Goal: Register for event/course

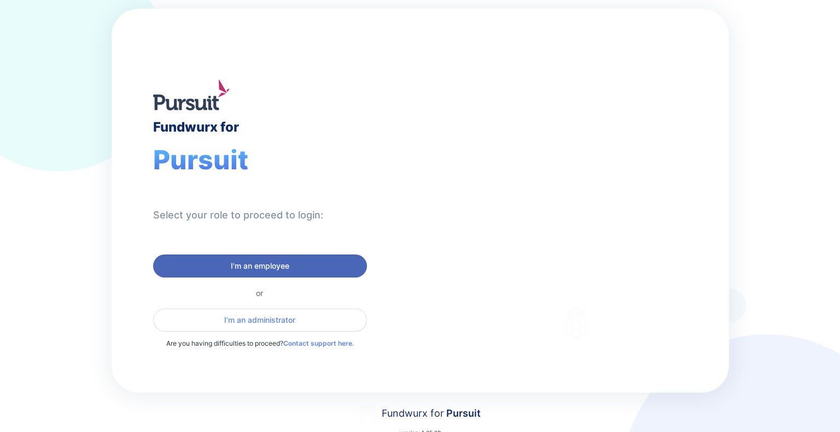
click at [270, 264] on span "I'm an employee" at bounding box center [260, 266] width 58 height 11
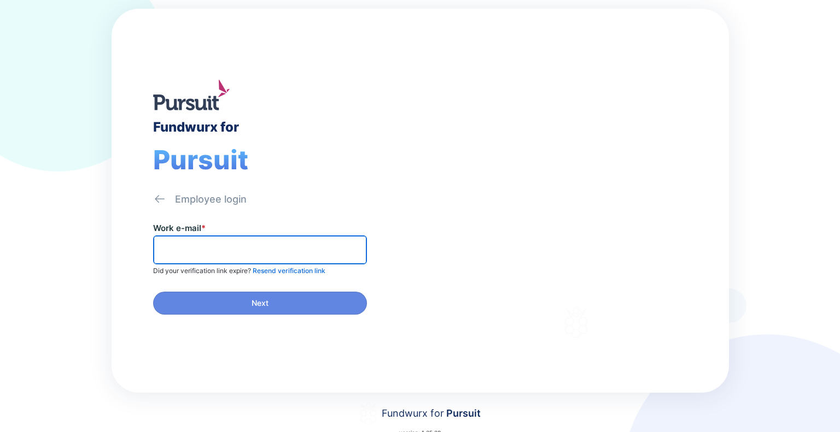
click at [209, 247] on input "text" at bounding box center [260, 250] width 204 height 17
type input "**********"
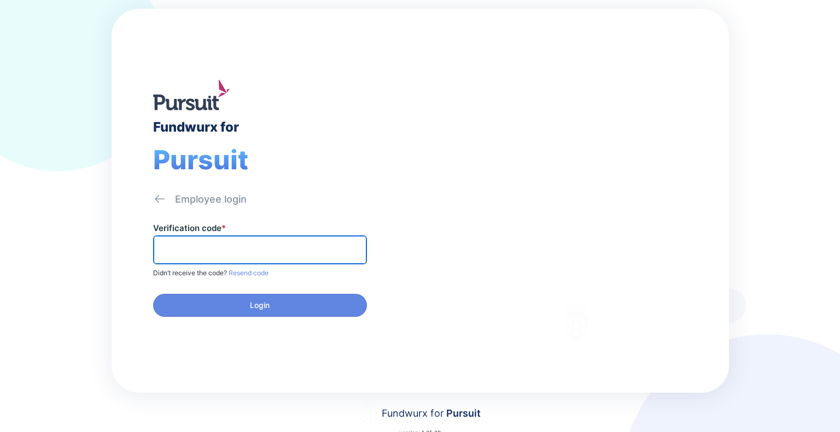
click at [182, 249] on input "text" at bounding box center [260, 250] width 204 height 17
paste input "******"
type input "******"
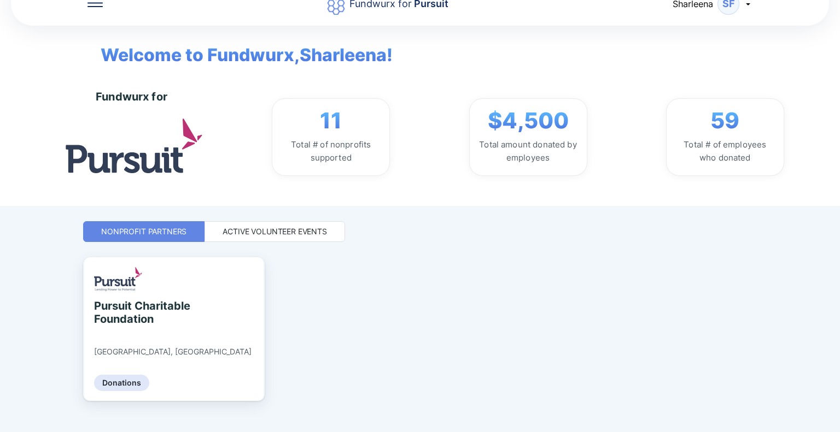
scroll to position [42, 0]
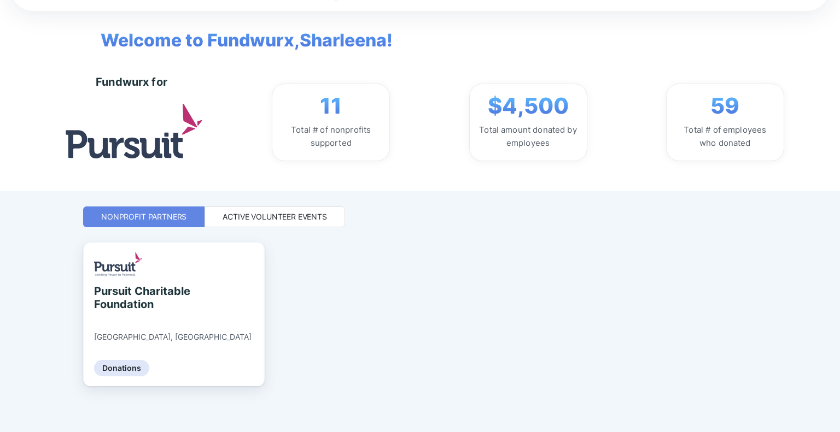
click at [300, 217] on div "Active Volunteer Events" at bounding box center [275, 217] width 104 height 11
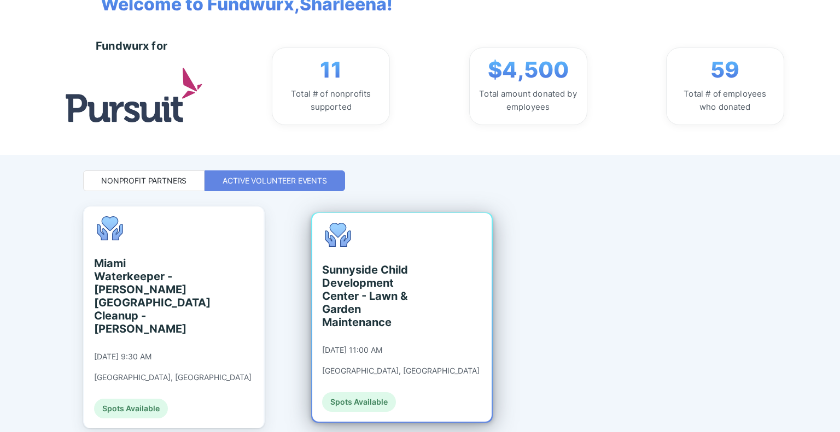
scroll to position [96, 0]
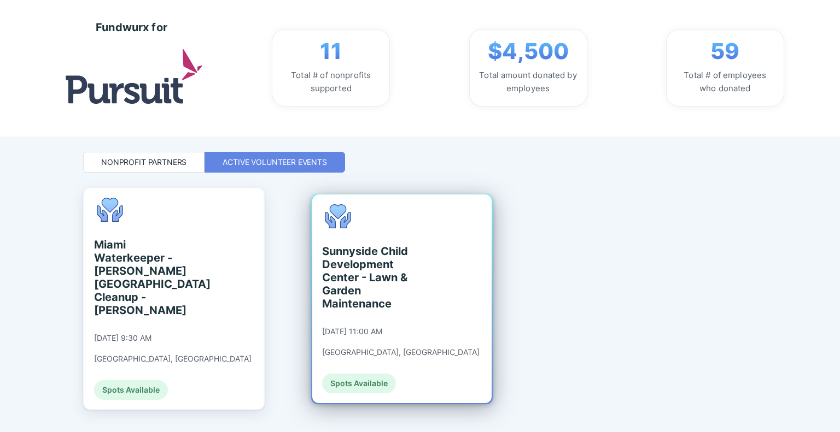
click at [403, 283] on div "Sunnyside Child Development Center - Lawn & Garden Maintenance" at bounding box center [372, 278] width 100 height 66
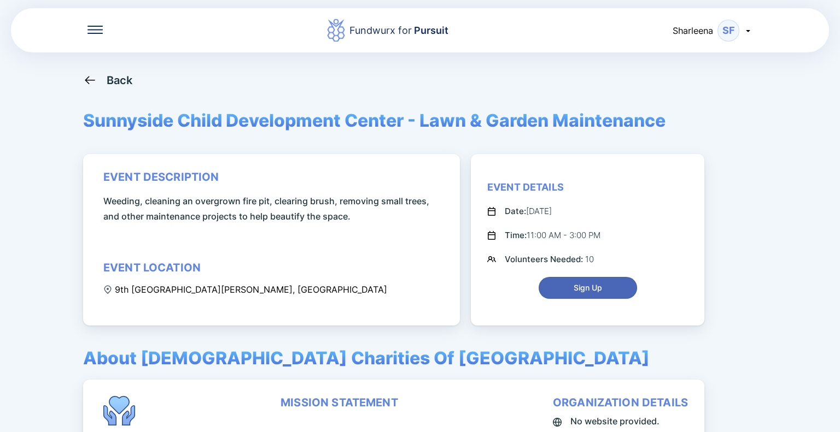
click at [597, 287] on span "Sign Up" at bounding box center [588, 288] width 28 height 11
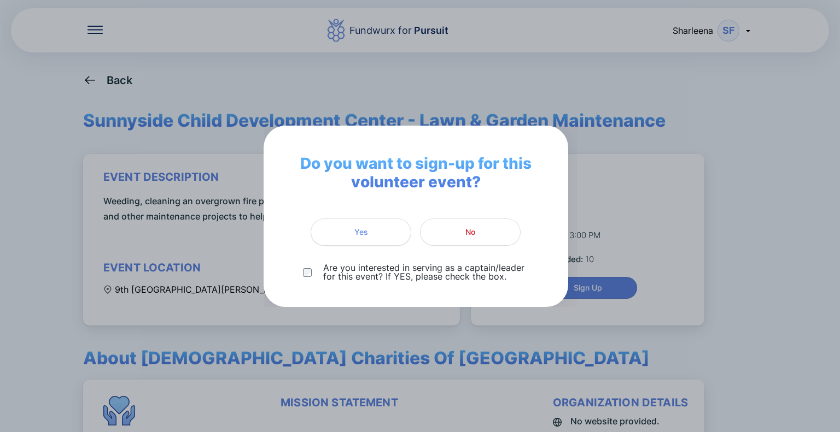
click at [364, 237] on button "Yes" at bounding box center [361, 232] width 101 height 27
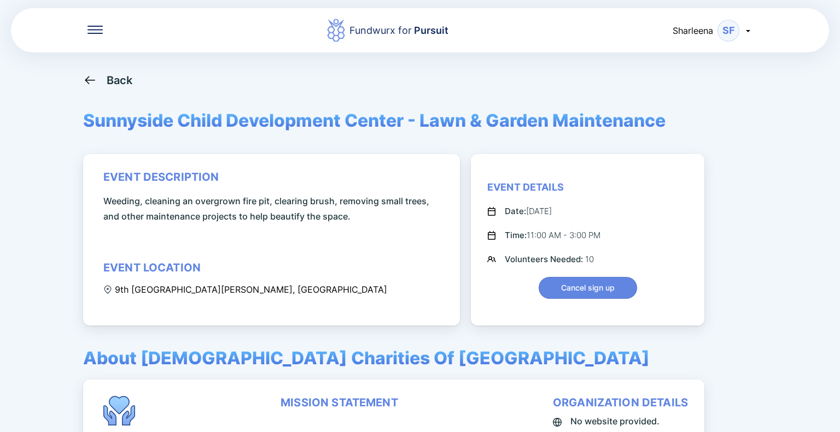
click at [125, 78] on div "Back" at bounding box center [120, 80] width 26 height 13
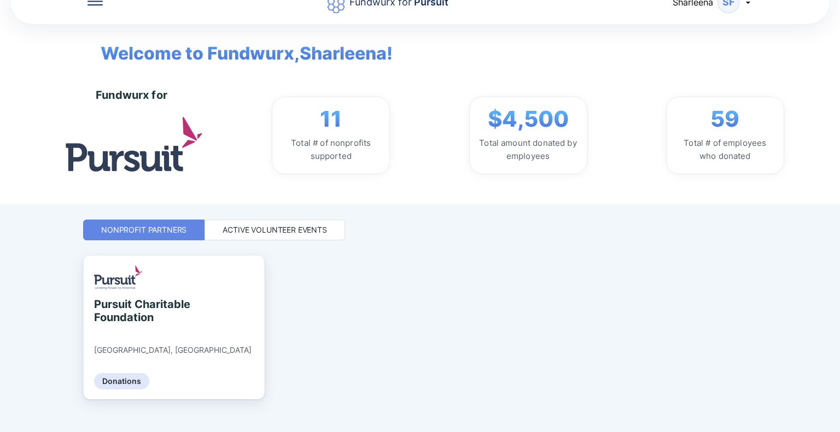
scroll to position [42, 0]
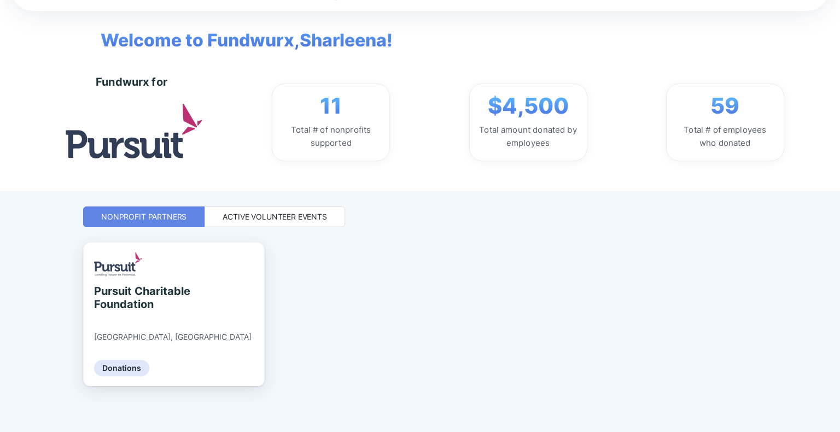
click at [272, 212] on div "Active Volunteer Events" at bounding box center [275, 217] width 104 height 11
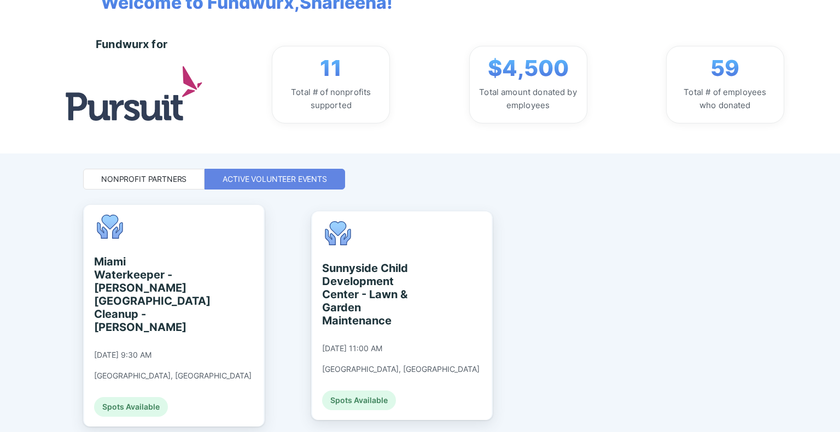
scroll to position [96, 0]
